Goal: Task Accomplishment & Management: Complete application form

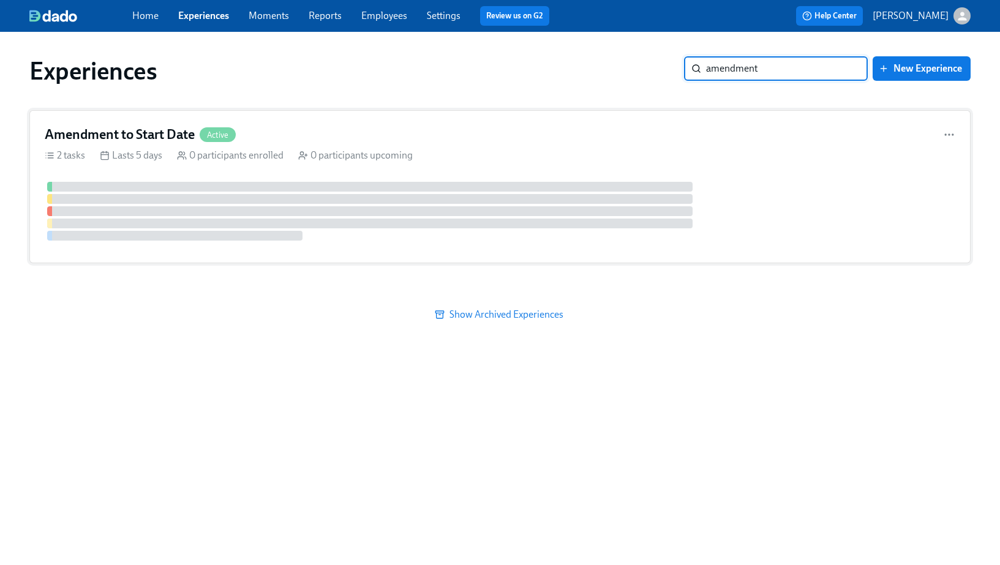
type input "amendment"
click at [412, 134] on div "Amendment to Start Date Active" at bounding box center [500, 135] width 911 height 18
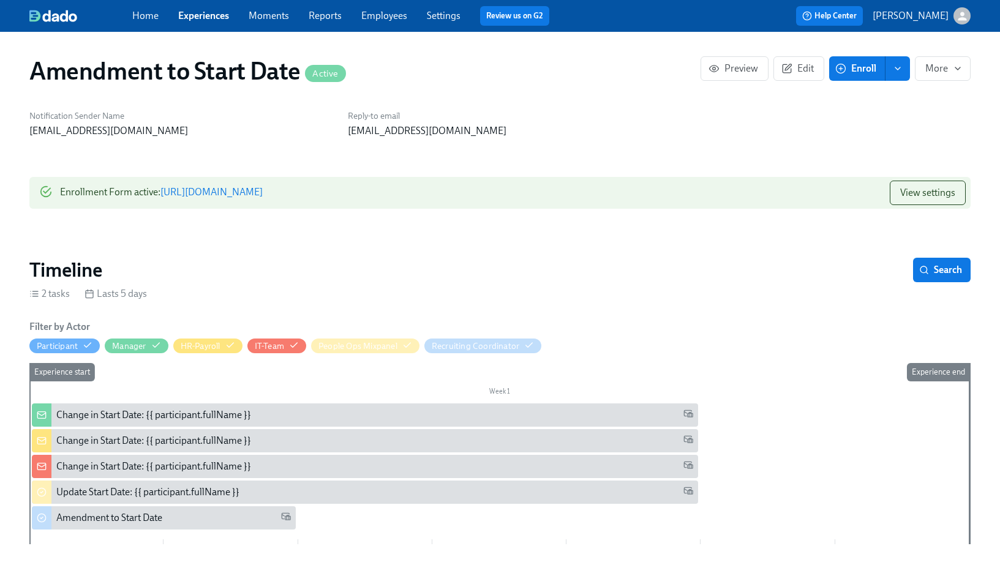
click at [263, 200] on div "Enrollment Form active : https://my.dadohr.com/enrollmentForms/3lbR49I6GO-n__Sp…" at bounding box center [161, 193] width 203 height 25
click at [263, 189] on link "https://my.dadohr.com/enrollmentForms/3lbR49I6GO-n__Spwc9o6xP3cHuCs" at bounding box center [211, 192] width 102 height 12
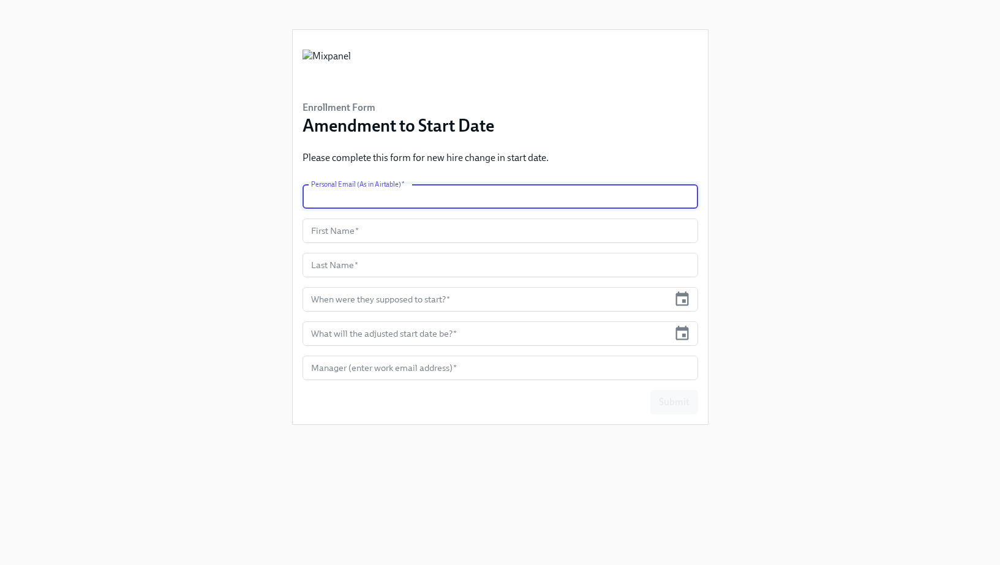
click at [360, 199] on input "text" at bounding box center [501, 196] width 396 height 25
paste input "[EMAIL_ADDRESS][DOMAIN_NAME]"
type input "[EMAIL_ADDRESS][DOMAIN_NAME]"
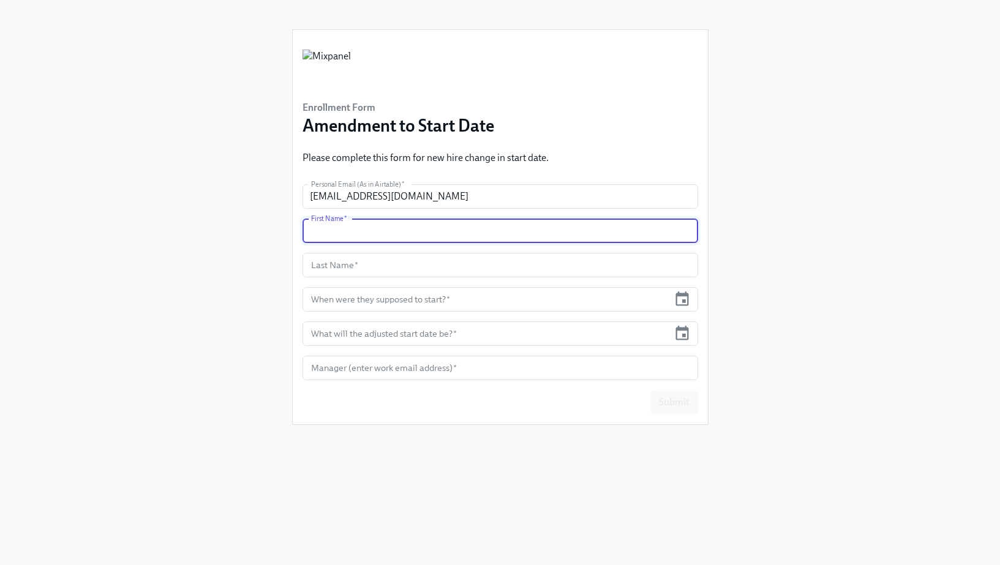
click at [355, 233] on input "text" at bounding box center [501, 231] width 396 height 25
paste input "[PERSON_NAME]"
type input "[PERSON_NAME]"
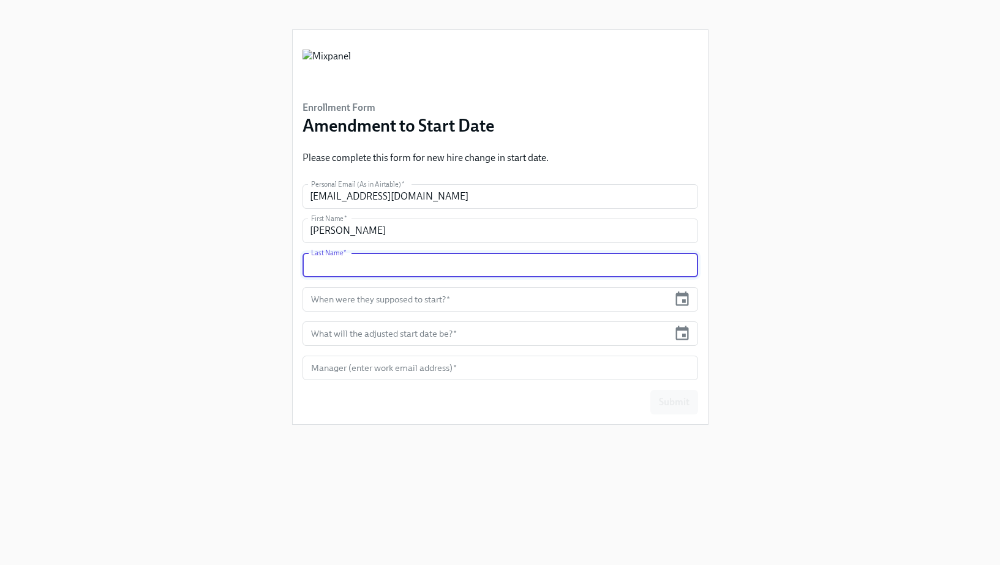
click at [409, 274] on input "text" at bounding box center [501, 265] width 396 height 25
paste input "[PERSON_NAME]"
type input "[PERSON_NAME]"
click at [407, 300] on input "text" at bounding box center [486, 299] width 367 height 25
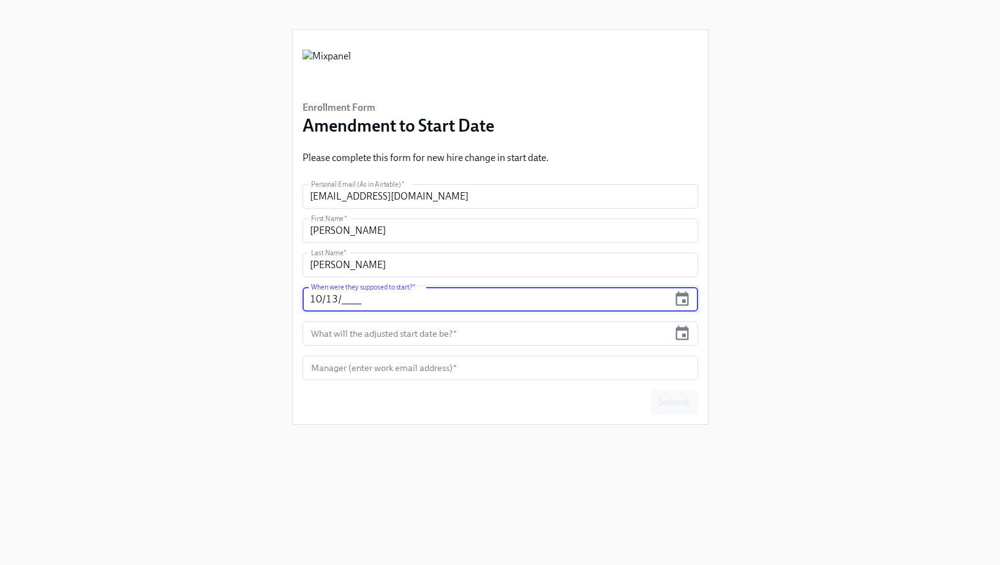
click at [358, 295] on input "10/13/____" at bounding box center [486, 299] width 367 height 25
type input "[DATE]"
click at [320, 335] on input "text" at bounding box center [486, 334] width 367 height 25
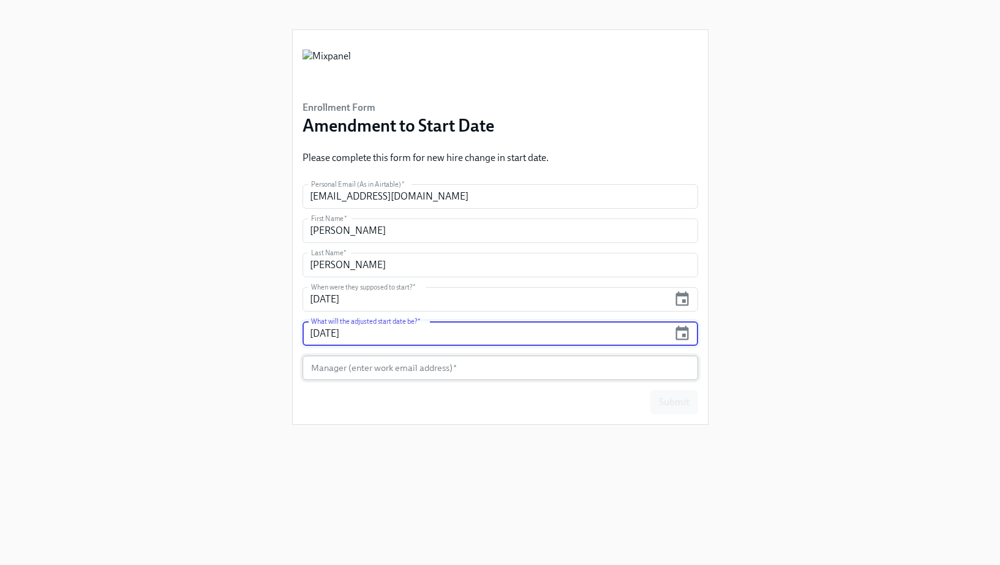
type input "[DATE]"
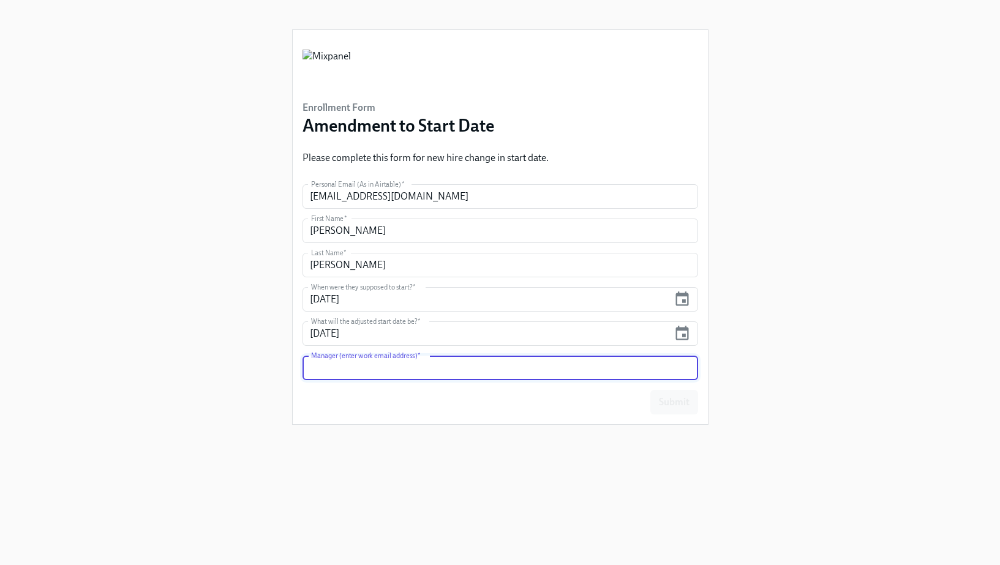
click at [352, 356] on input "text" at bounding box center [501, 368] width 396 height 25
paste input "[PERSON_NAME] <[PERSON_NAME][EMAIL_ADDRESS][PERSON_NAME][DOMAIN_NAME]>"
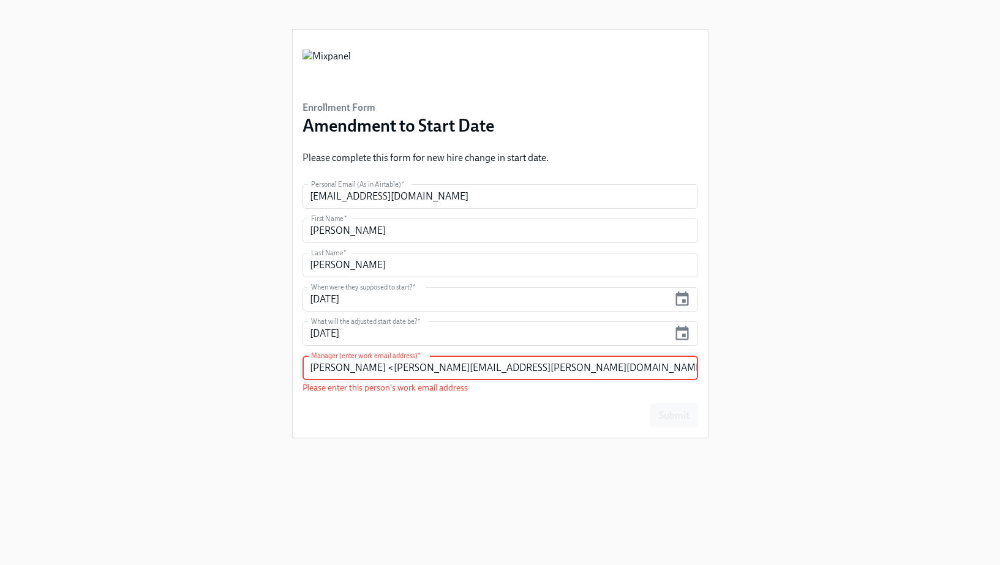
drag, startPoint x: 370, startPoint y: 369, endPoint x: 228, endPoint y: 365, distance: 141.5
click at [228, 365] on div "Enrollment Form Amendment to Start Date Please complete this form for new hire …" at bounding box center [499, 268] width 941 height 536
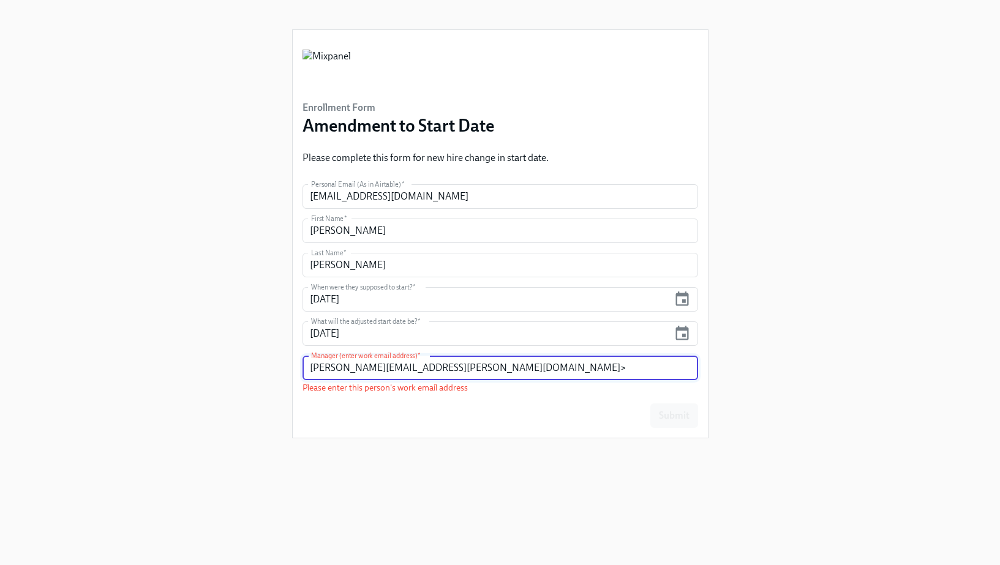
click at [443, 371] on input "[PERSON_NAME][EMAIL_ADDRESS][PERSON_NAME][DOMAIN_NAME]>" at bounding box center [501, 368] width 396 height 25
type input "[PERSON_NAME][EMAIL_ADDRESS][PERSON_NAME][DOMAIN_NAME]"
click at [681, 398] on span "Submit" at bounding box center [674, 402] width 31 height 12
